Goal: Task Accomplishment & Management: Manage account settings

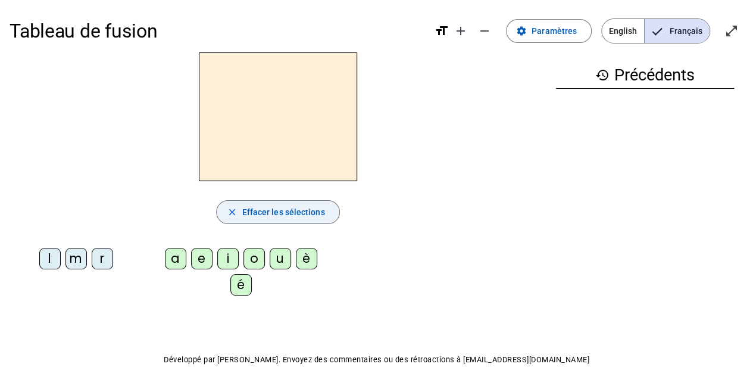
click at [292, 211] on span "Effacer les sélections" at bounding box center [283, 212] width 83 height 14
click at [239, 207] on button "close Effacer les sélections" at bounding box center [277, 212] width 123 height 24
click at [239, 207] on span "button" at bounding box center [278, 212] width 122 height 29
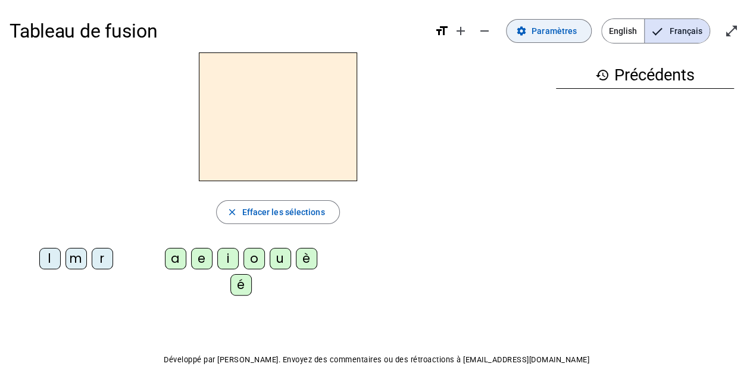
click at [539, 32] on span "Paramètres" at bounding box center [553, 31] width 45 height 14
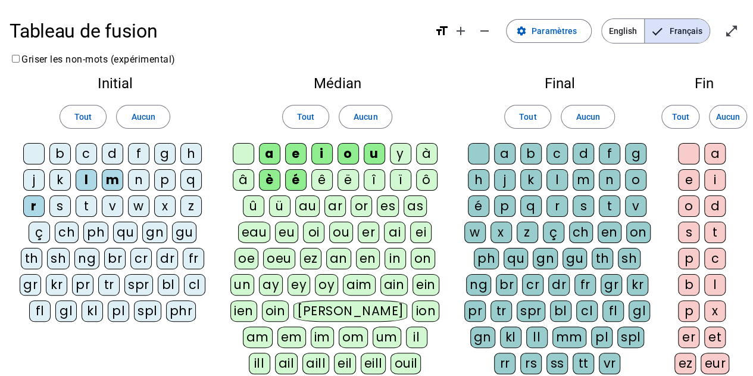
click at [399, 68] on div "Médian Tout Aucun a e i o u y à â è é ê ë [PERSON_NAME] ô û ü au ar or es as ea…" at bounding box center [337, 241] width 234 height 348
click at [148, 114] on span "Aucun" at bounding box center [143, 117] width 24 height 14
click at [370, 117] on span "Aucun" at bounding box center [366, 117] width 24 height 14
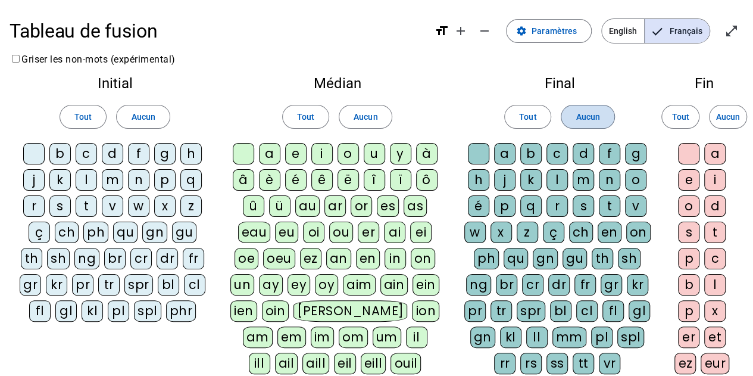
click at [589, 118] on span "Aucun" at bounding box center [588, 117] width 24 height 14
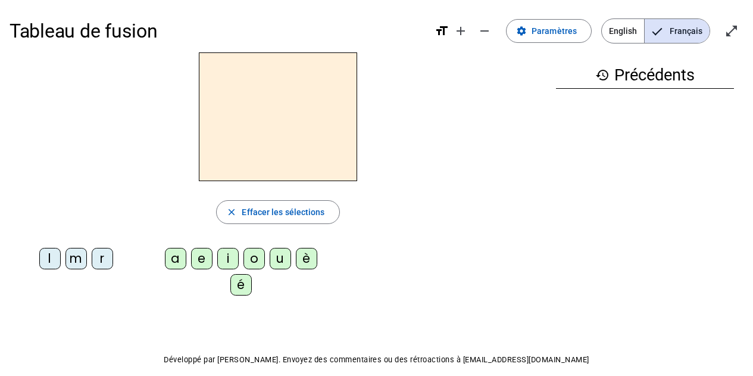
scroll to position [4, 0]
